Goal: Task Accomplishment & Management: Manage account settings

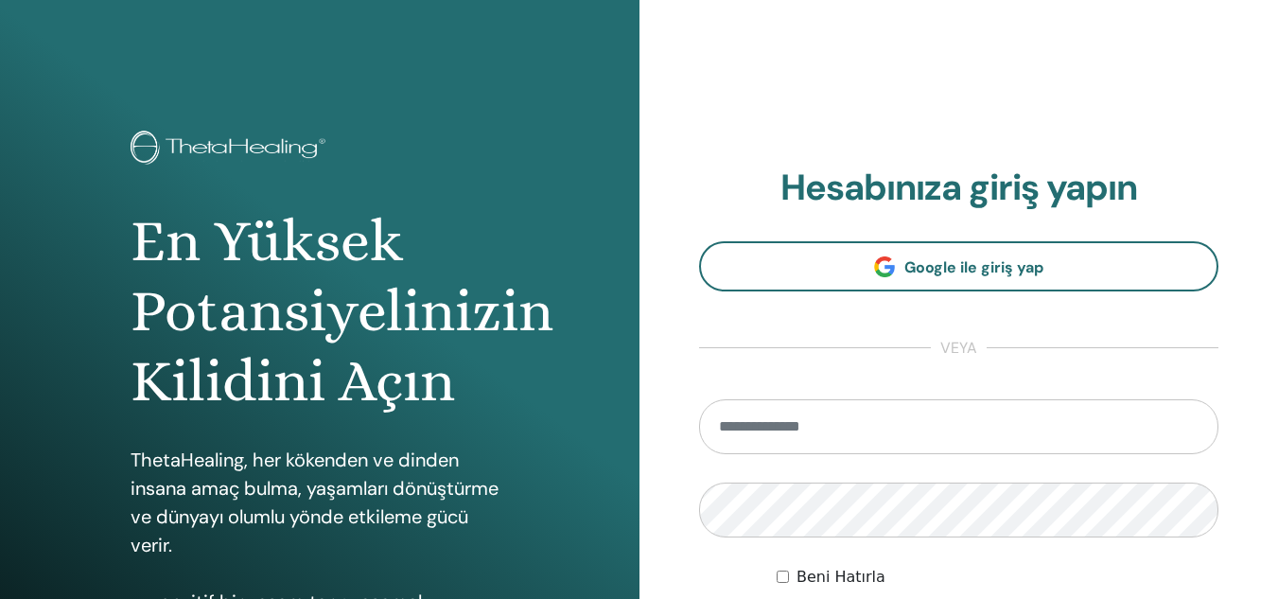
type input "**********"
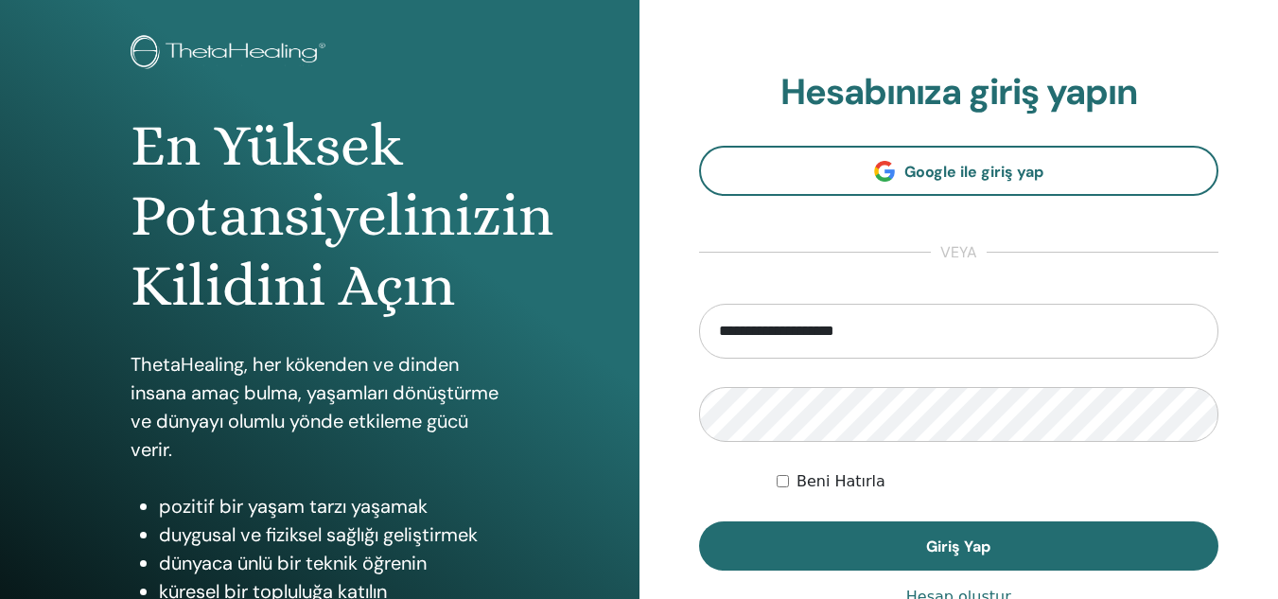
scroll to position [108, 0]
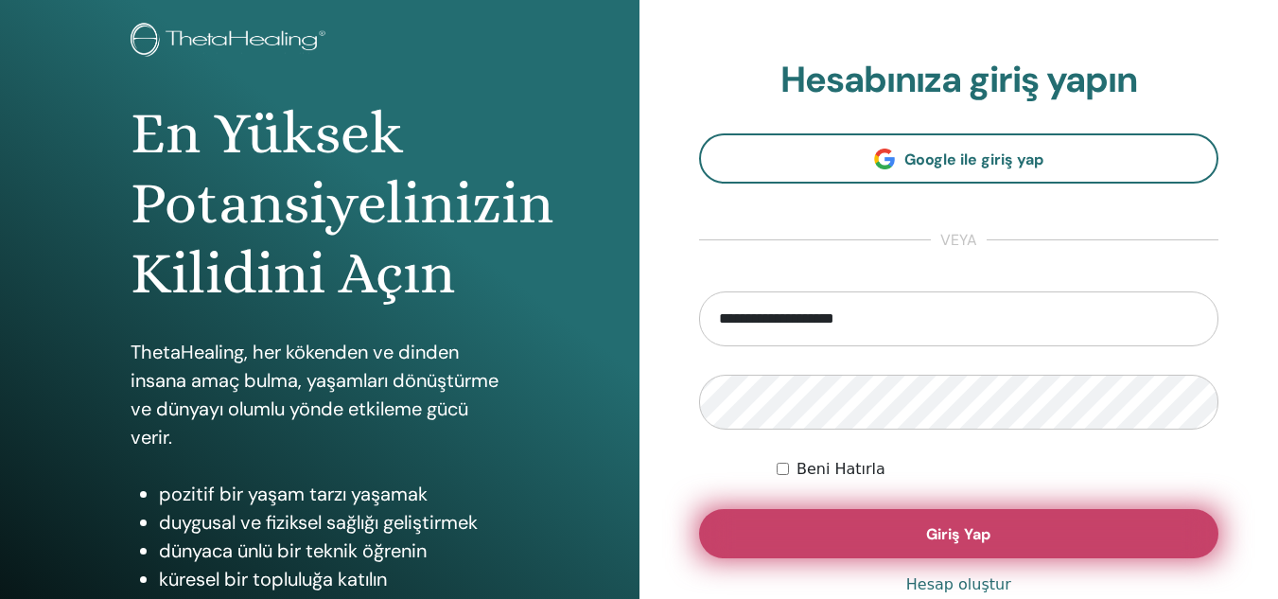
click at [1070, 533] on button "Giriş Yap" at bounding box center [959, 533] width 520 height 49
click at [753, 537] on button "Giriş Yap" at bounding box center [959, 533] width 520 height 49
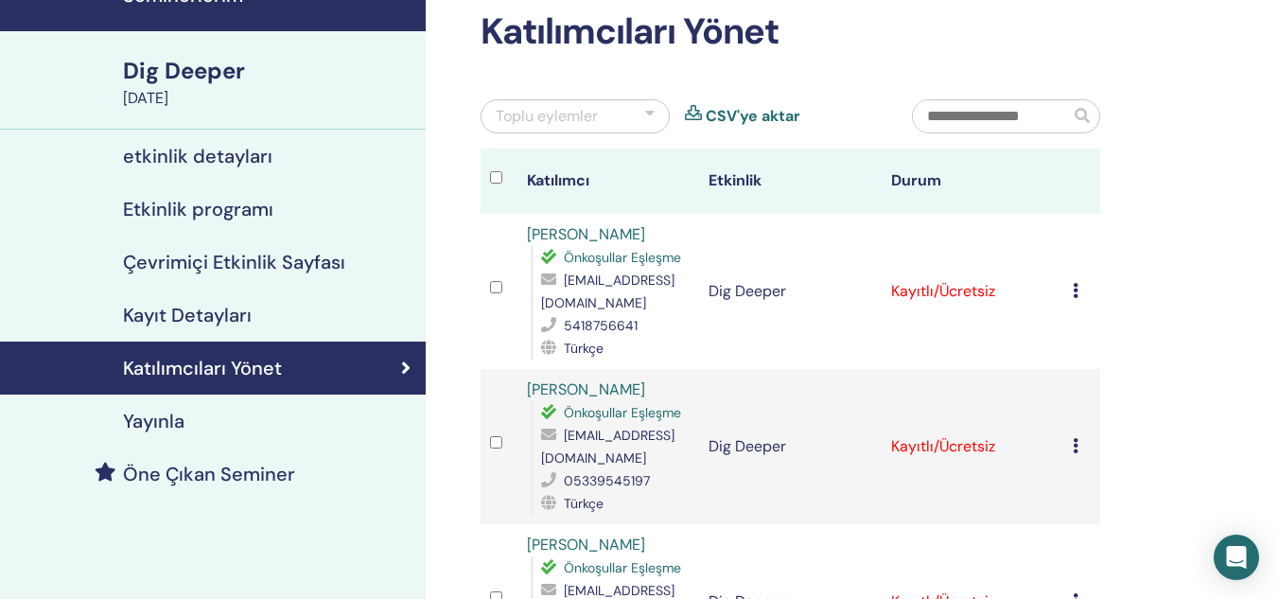
scroll to position [90, 0]
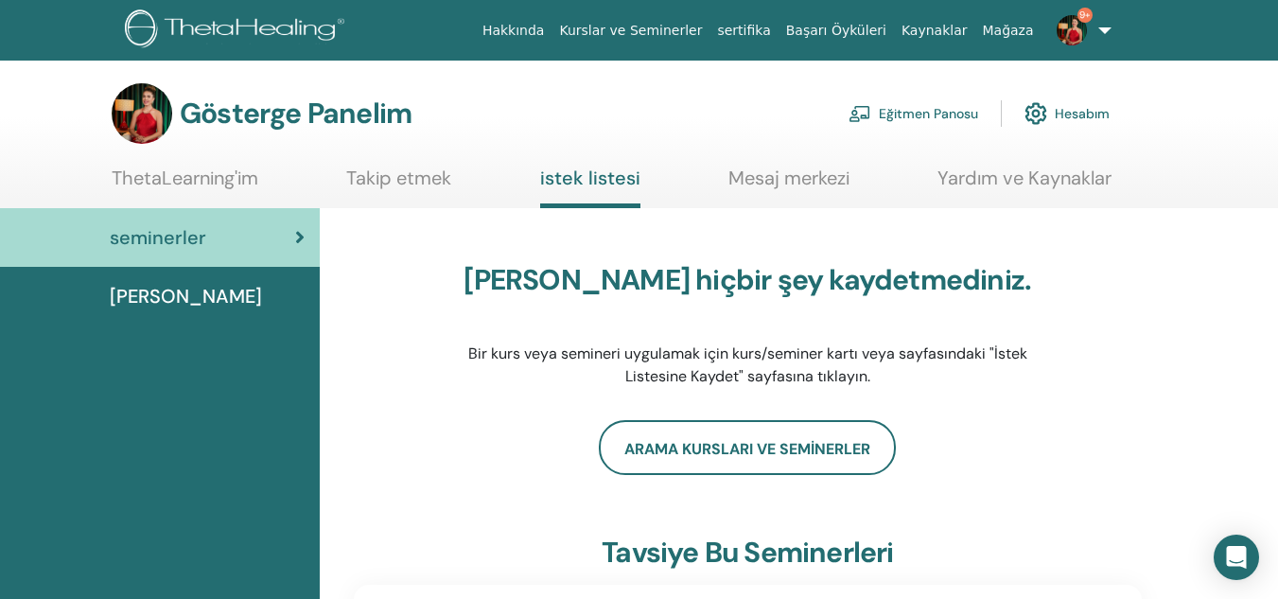
click at [887, 114] on font "Eğitmen Panosu" at bounding box center [928, 114] width 99 height 17
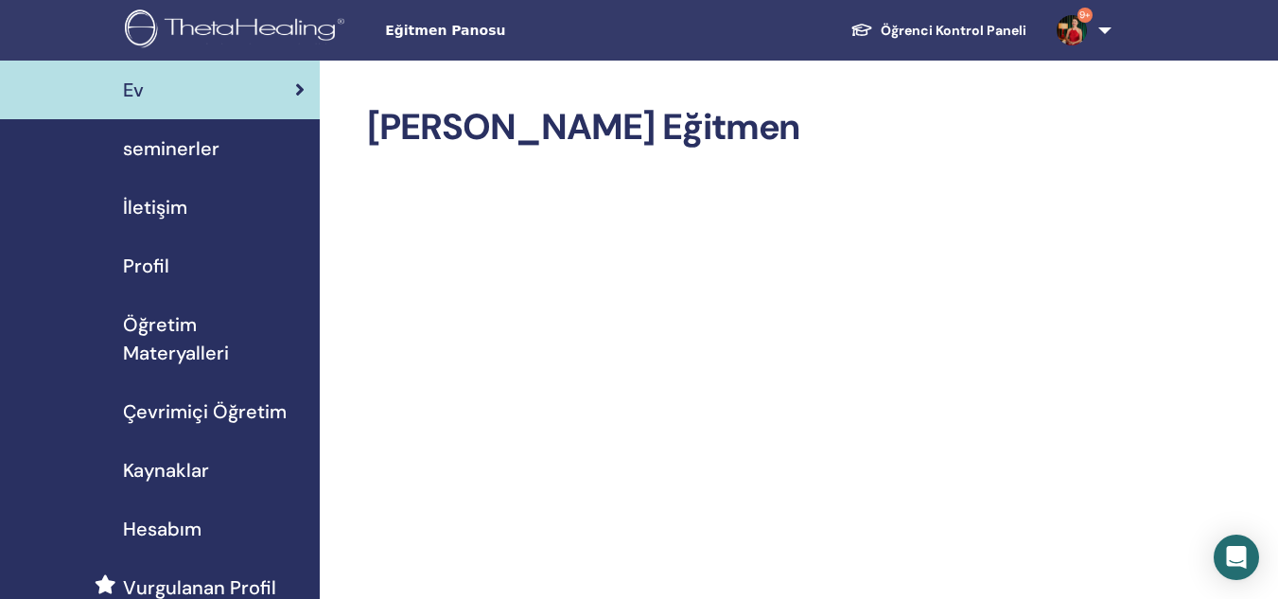
click at [148, 148] on span "seminerler" at bounding box center [171, 148] width 97 height 28
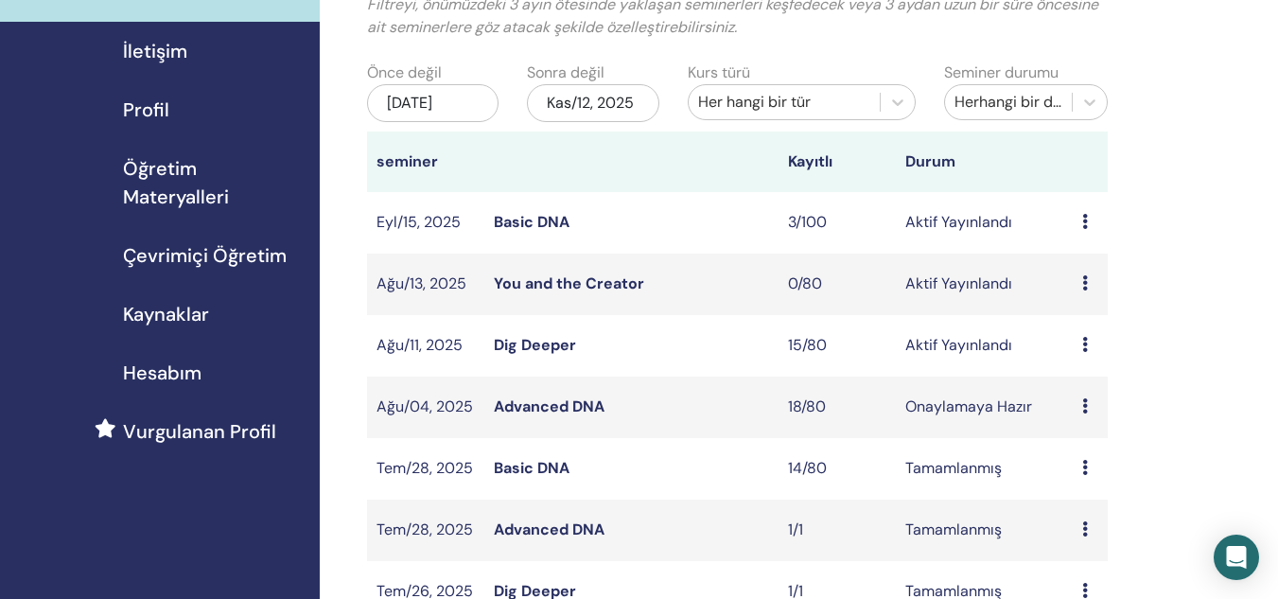
scroll to position [175, 0]
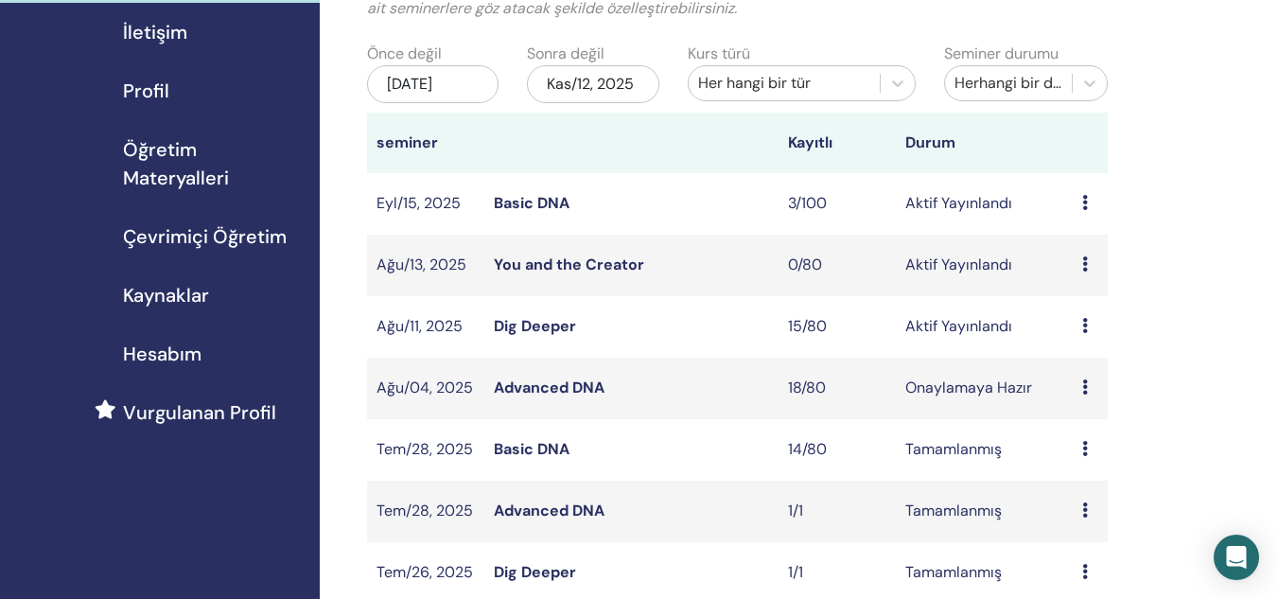
click at [528, 319] on link "Dig Deeper" at bounding box center [535, 326] width 82 height 20
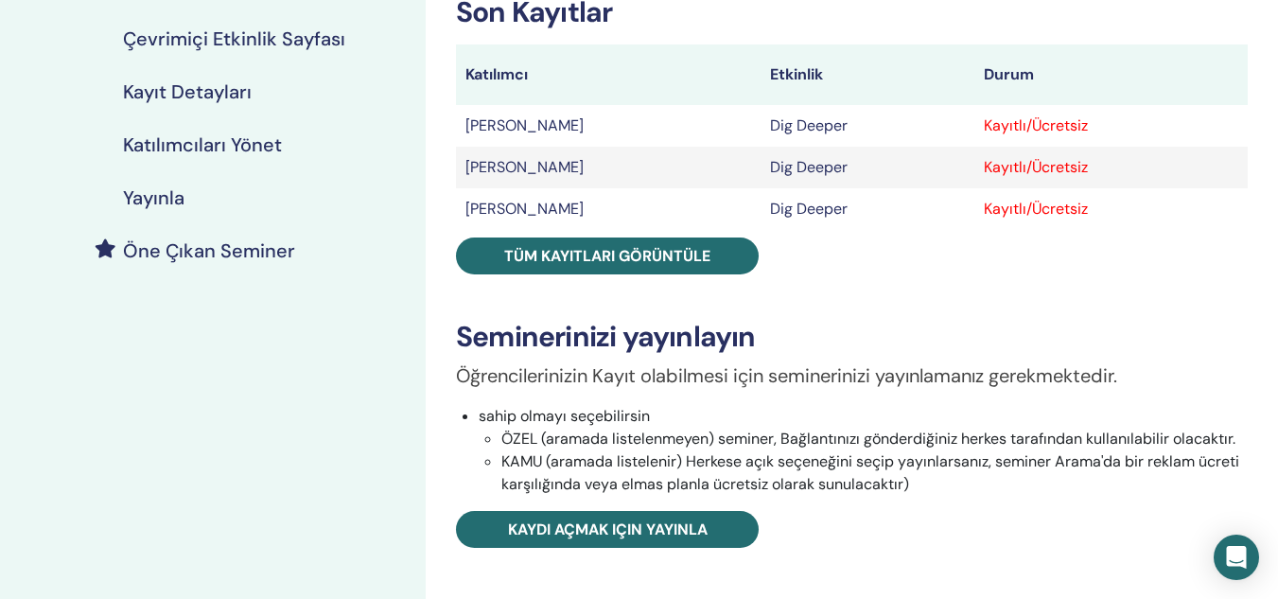
scroll to position [315, 0]
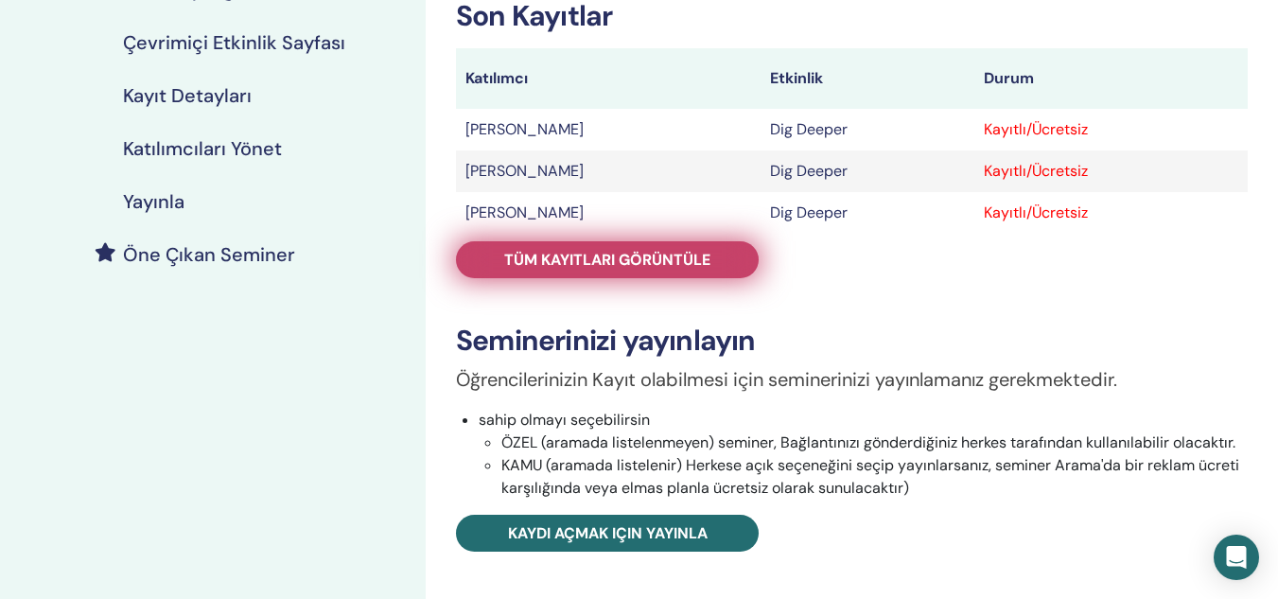
click at [624, 260] on span "Tüm kayıtları görüntüle" at bounding box center [607, 260] width 206 height 20
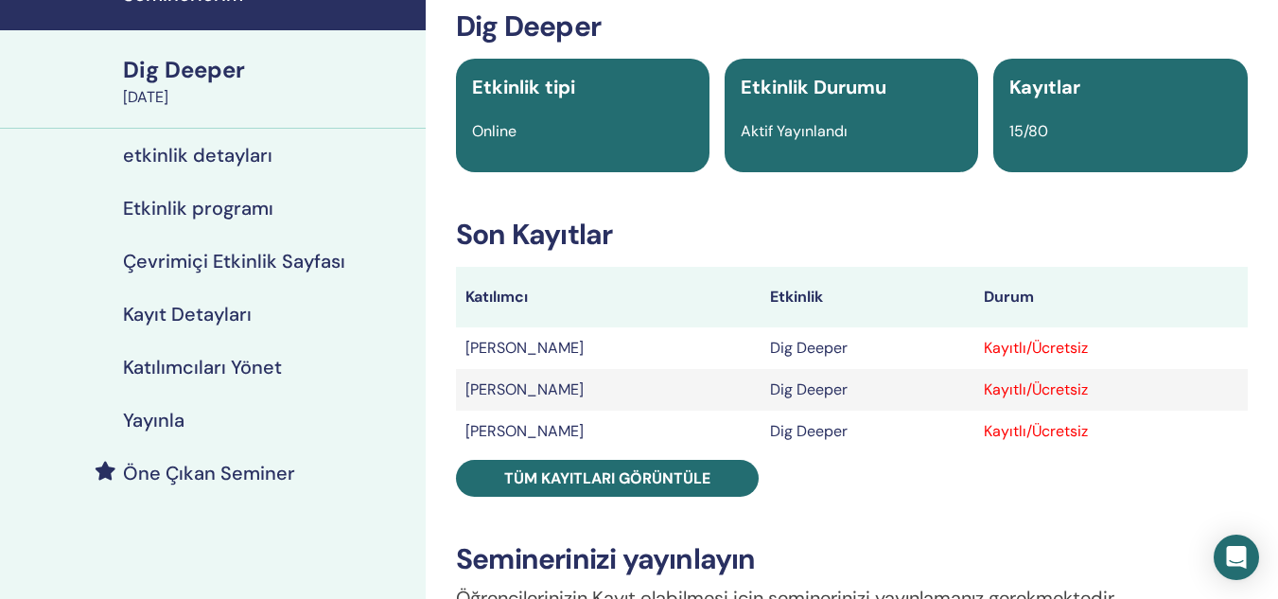
scroll to position [315, 0]
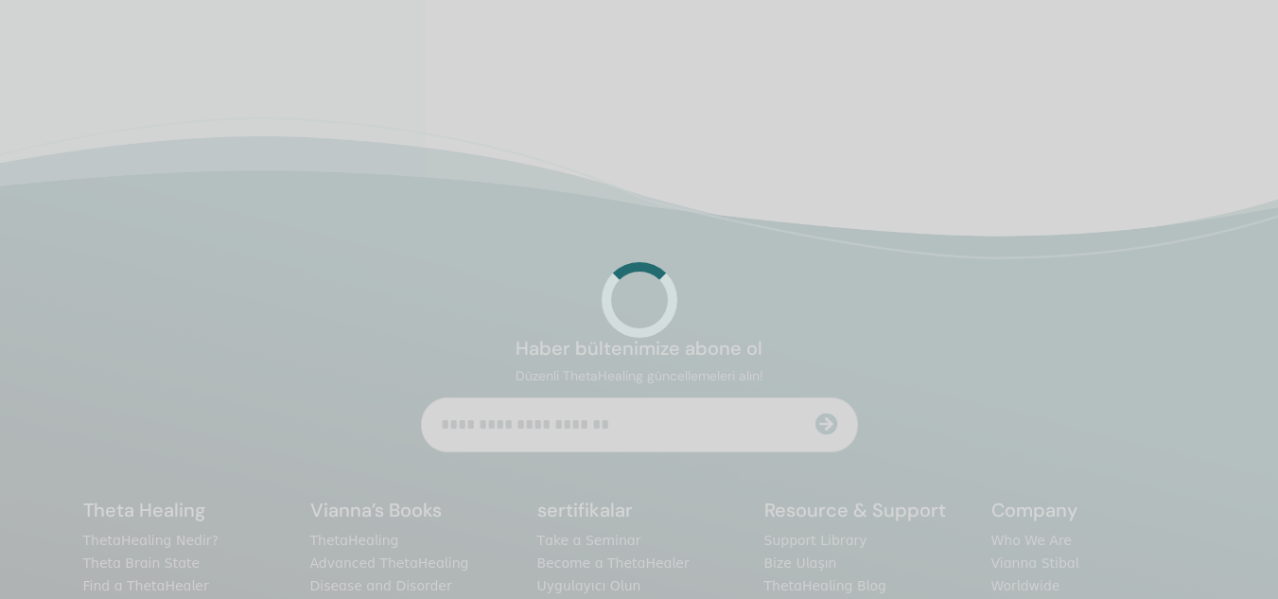
scroll to position [315, 0]
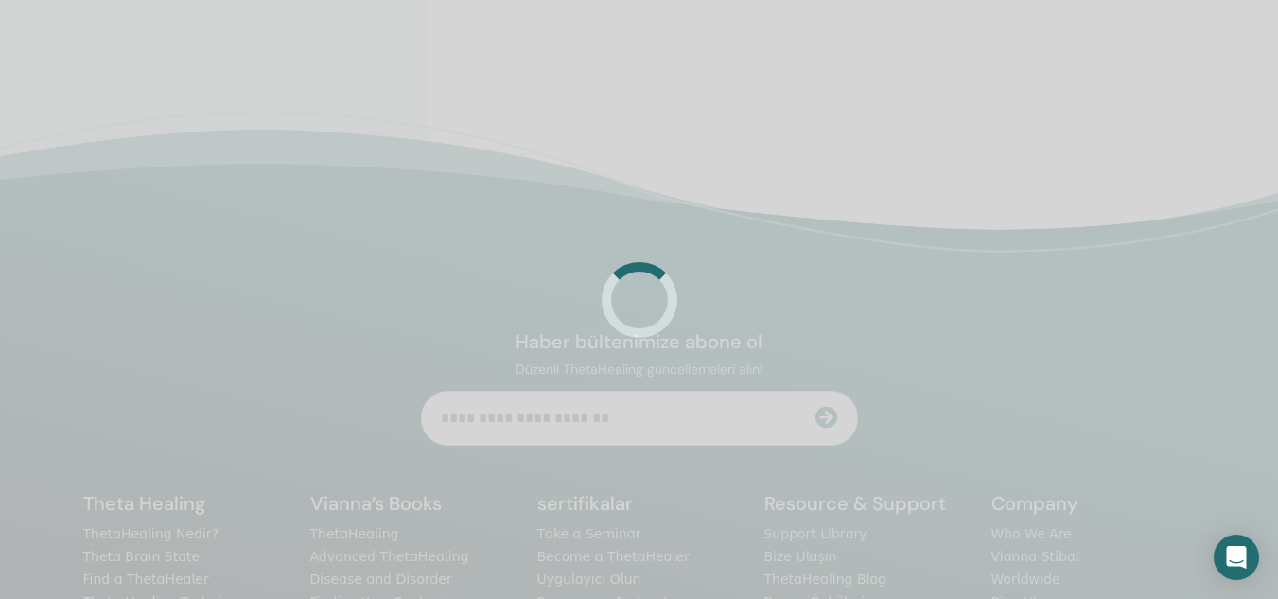
scroll to position [315, 0]
